Goal: Communication & Community: Connect with others

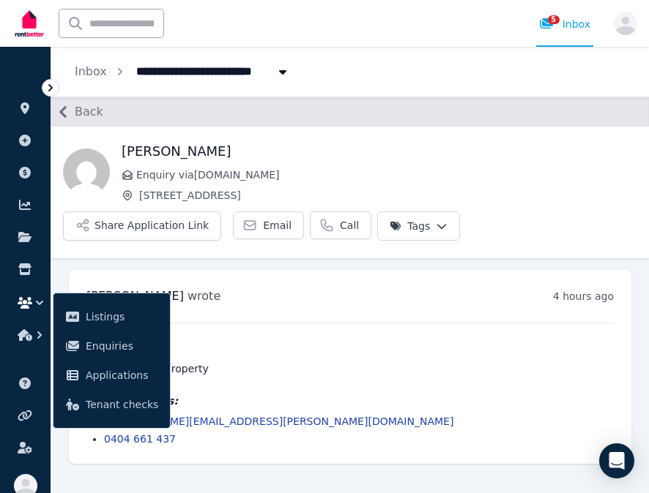
click at [565, 160] on h1 "[PERSON_NAME]" at bounding box center [379, 151] width 515 height 20
click at [317, 381] on div "Interested in: Inspect the property Contact details: [PERSON_NAME][EMAIL_ADDRES…" at bounding box center [349, 385] width 527 height 124
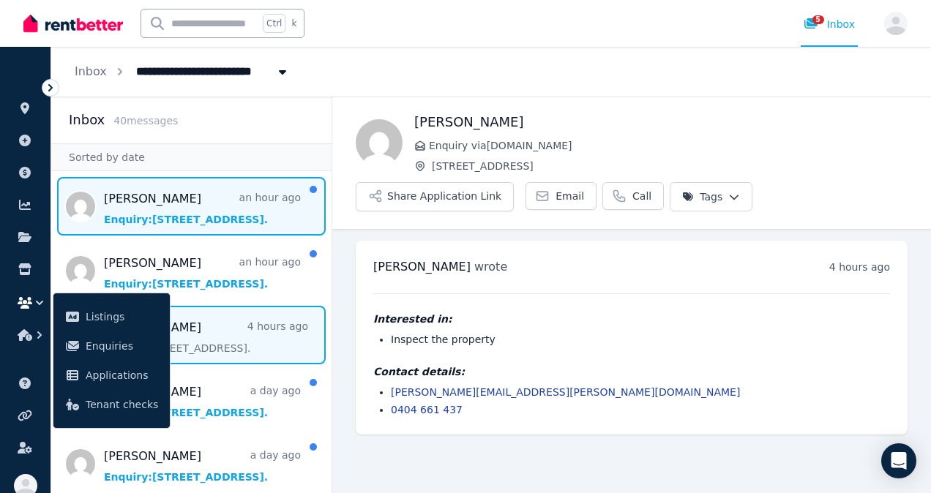
click at [216, 227] on span "Message list" at bounding box center [191, 206] width 280 height 59
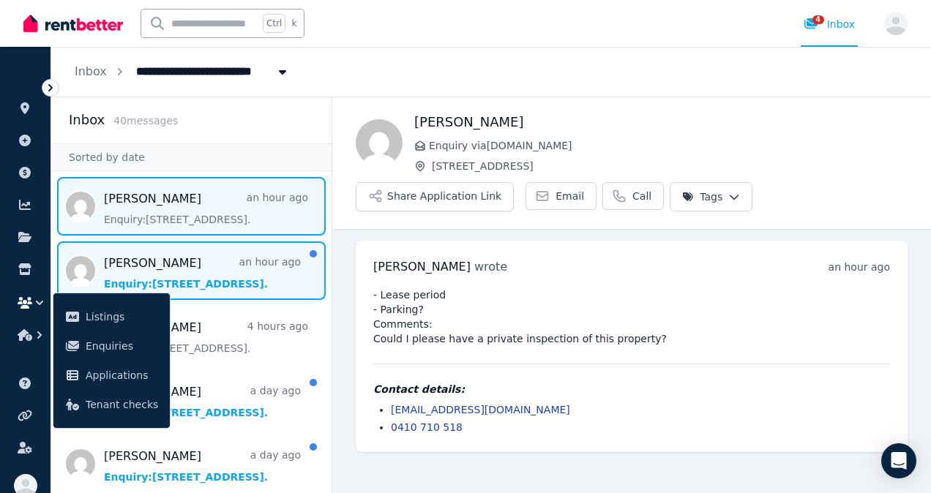
click at [226, 285] on span "Message list" at bounding box center [191, 271] width 280 height 59
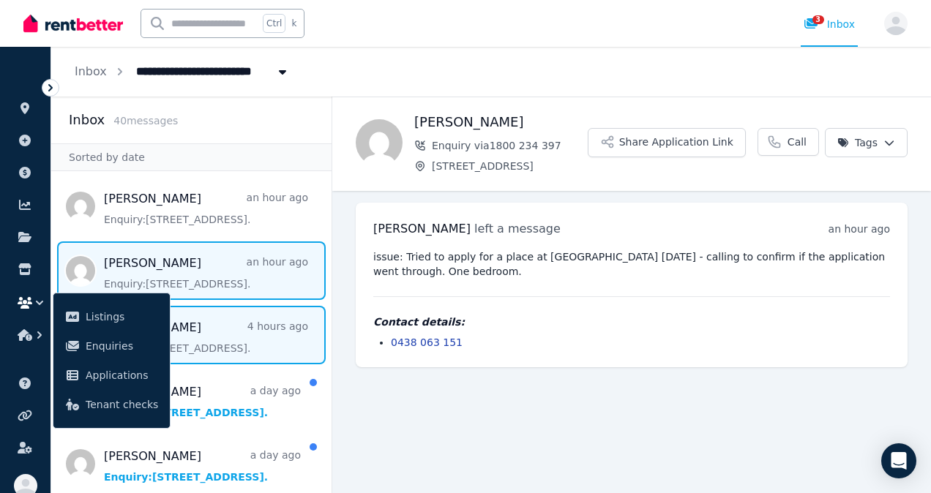
click at [273, 335] on span "Message list" at bounding box center [191, 335] width 280 height 59
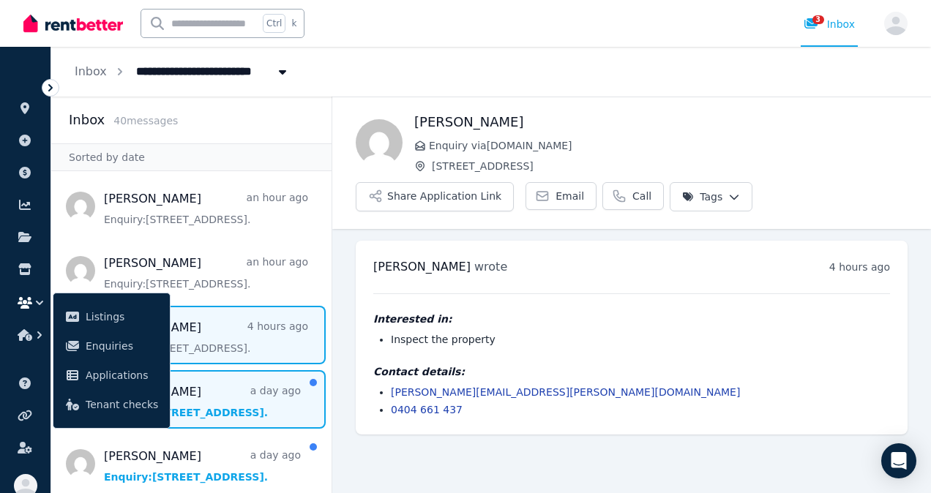
click at [250, 400] on span "Message list" at bounding box center [191, 399] width 280 height 59
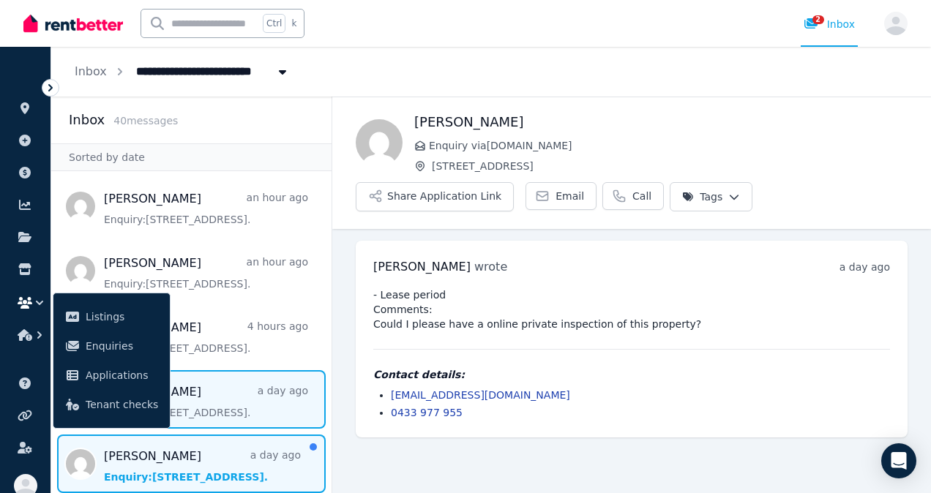
click at [195, 466] on span "Message list" at bounding box center [191, 464] width 280 height 59
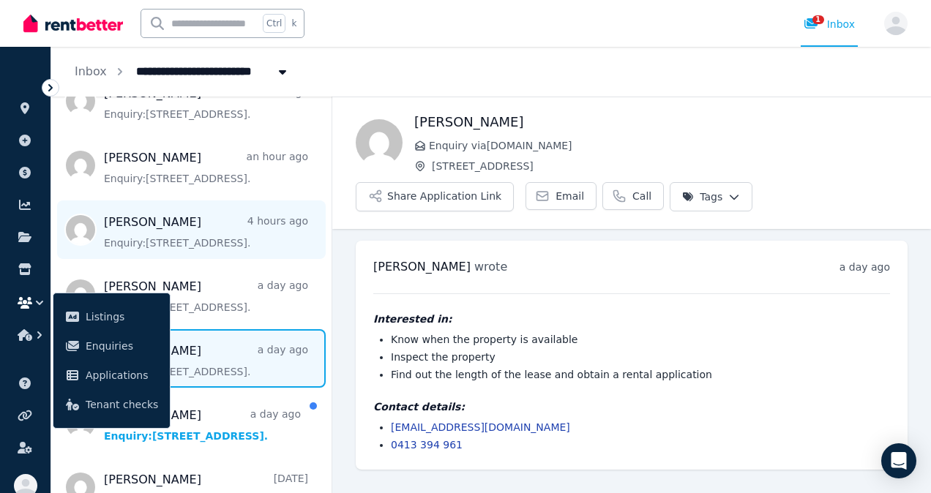
scroll to position [111, 0]
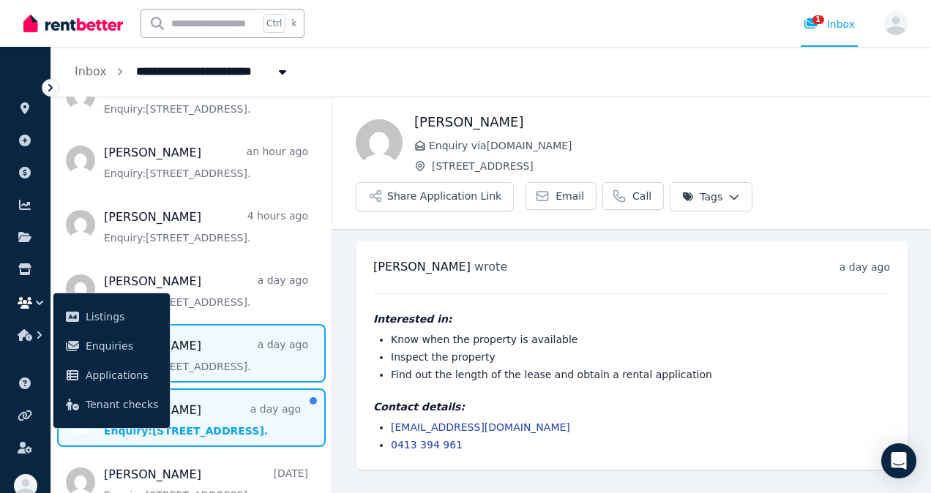
click at [281, 420] on span "Message list" at bounding box center [191, 418] width 280 height 59
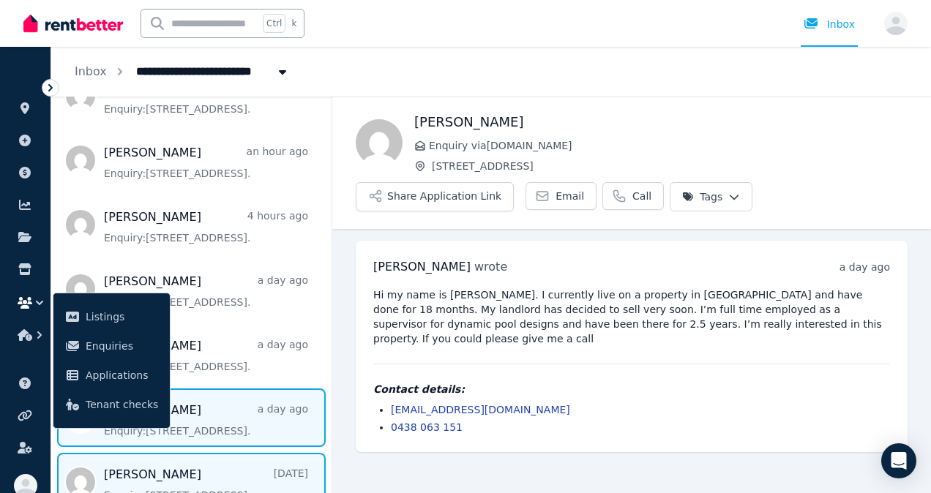
click at [261, 471] on span "Message list" at bounding box center [191, 495] width 280 height 85
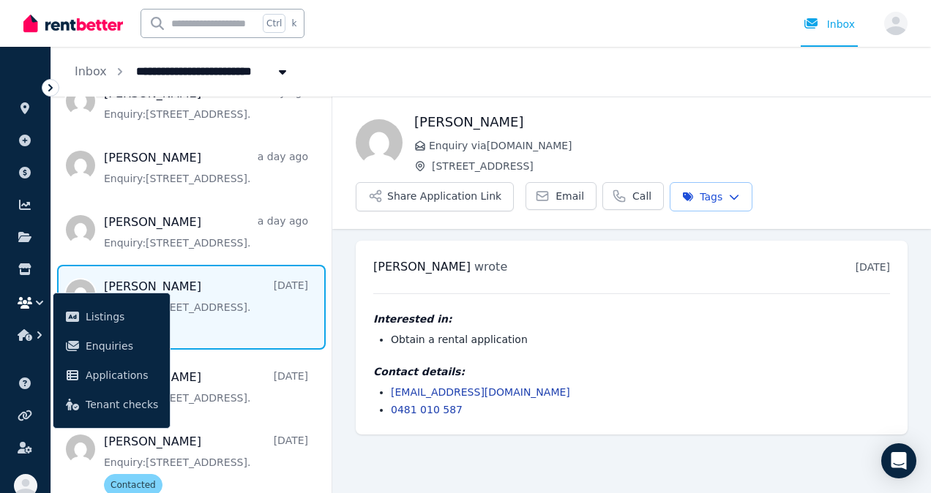
scroll to position [315, 0]
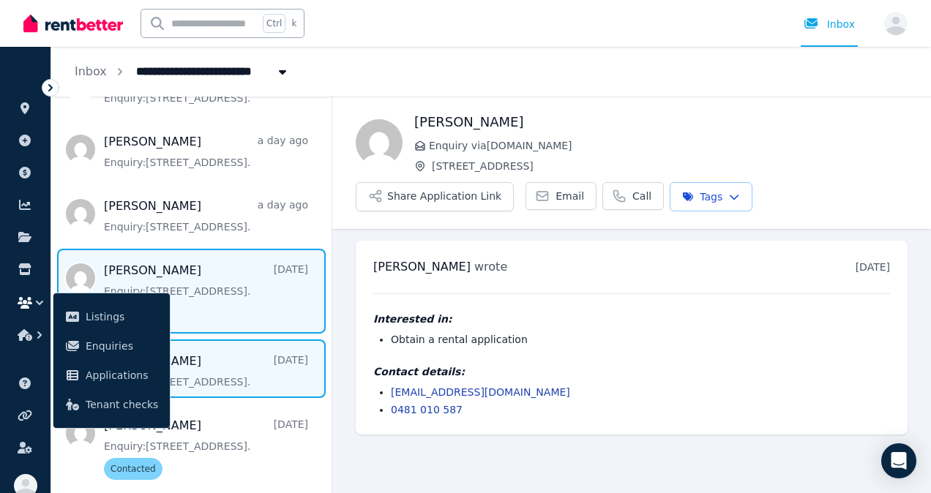
click at [265, 381] on span "Message list" at bounding box center [191, 369] width 280 height 59
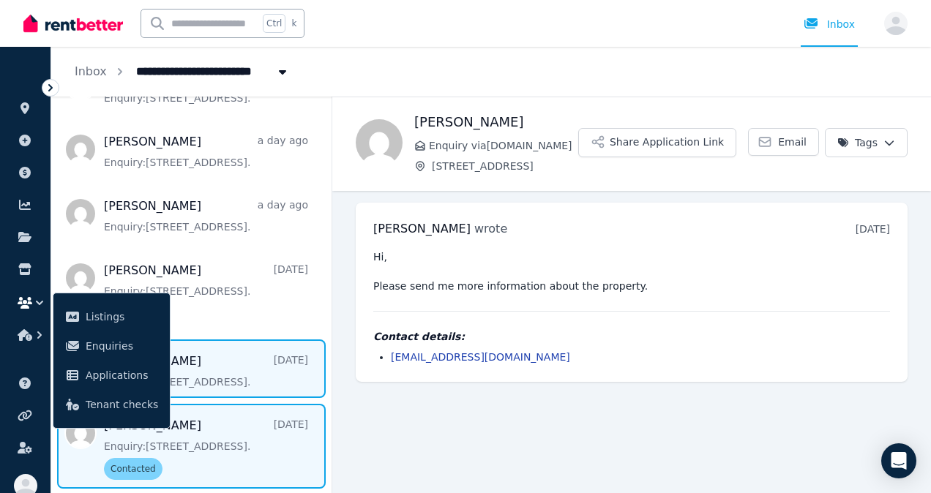
click at [266, 433] on span "Message list" at bounding box center [191, 446] width 280 height 85
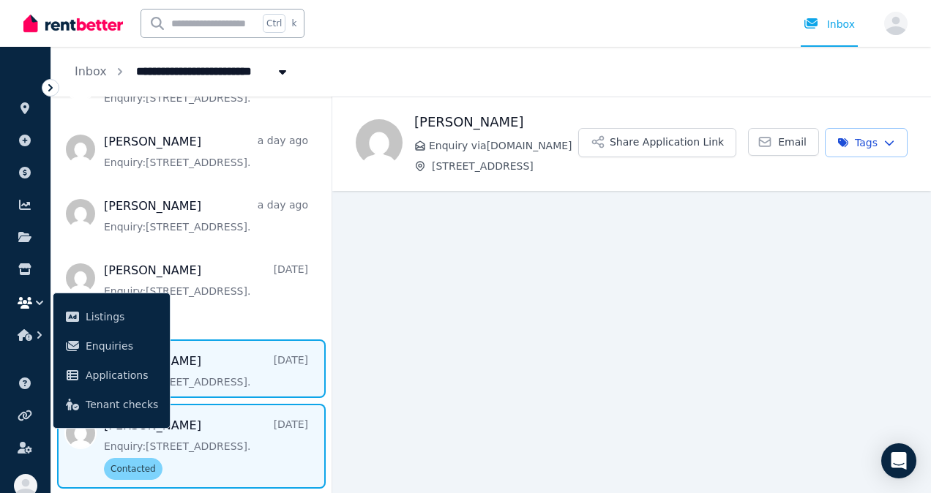
click at [270, 366] on span "Message list" at bounding box center [191, 369] width 280 height 59
